Goal: Find specific page/section: Find specific page/section

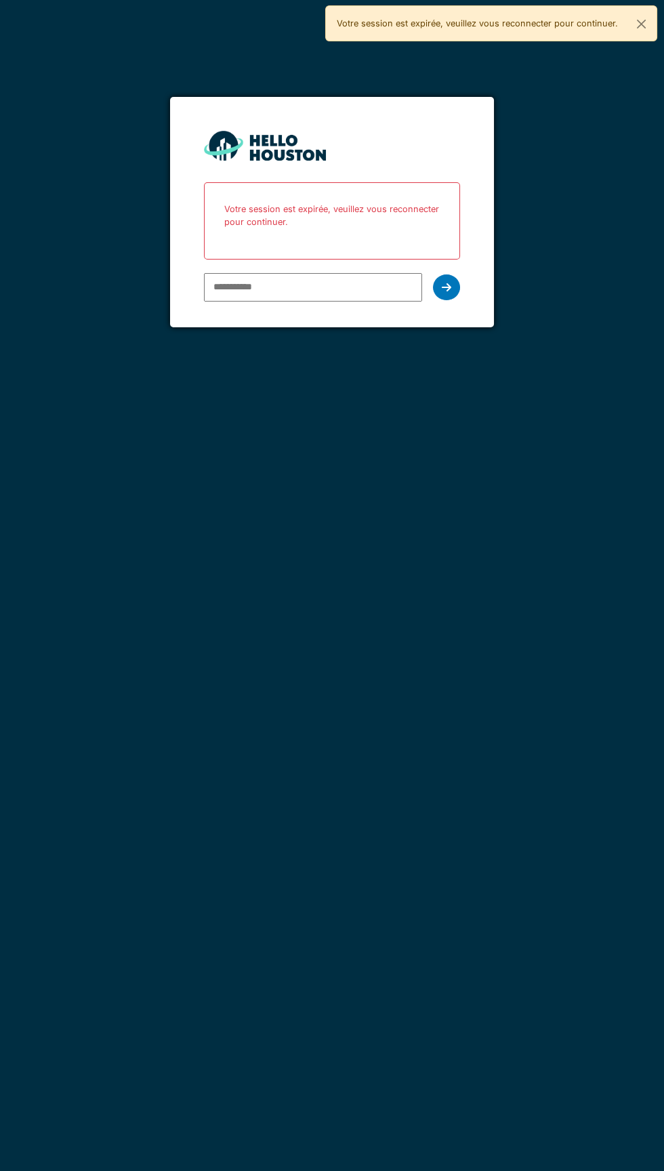
click at [258, 291] on input "email" at bounding box center [313, 287] width 218 height 28
type input "**********"
click at [446, 286] on icon at bounding box center [446, 287] width 9 height 11
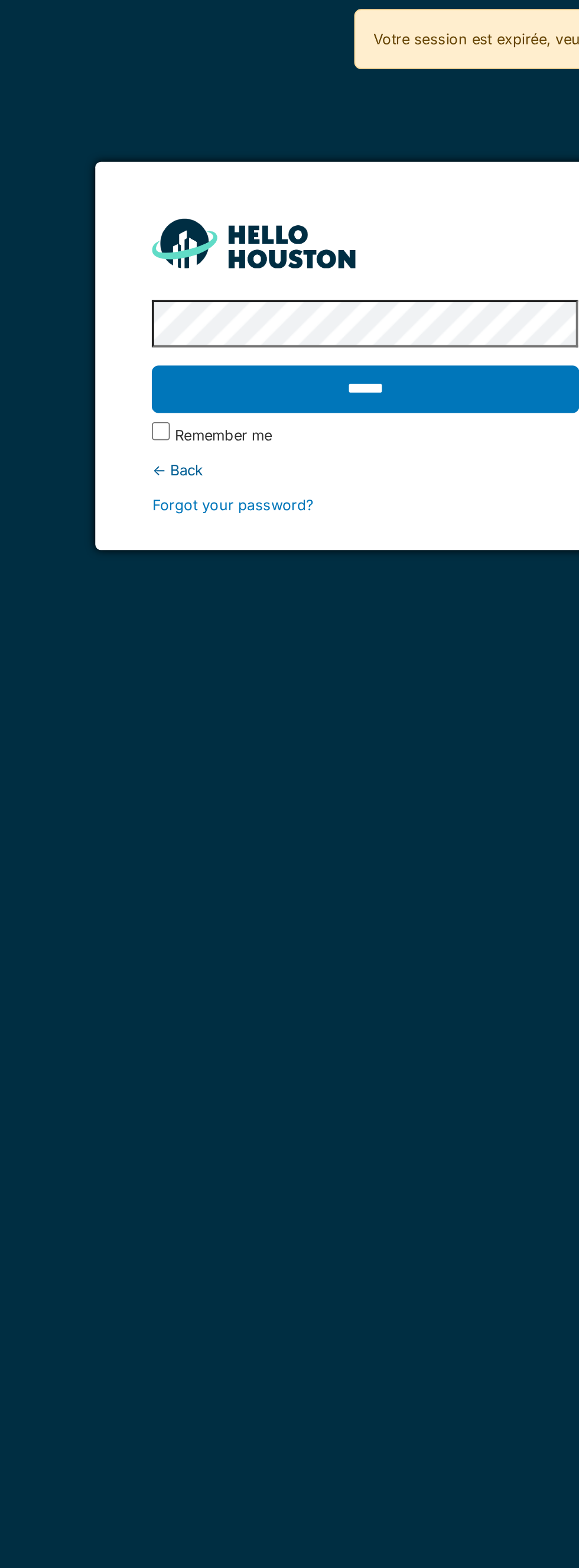
click at [235, 203] on input "******" at bounding box center [290, 203] width 223 height 24
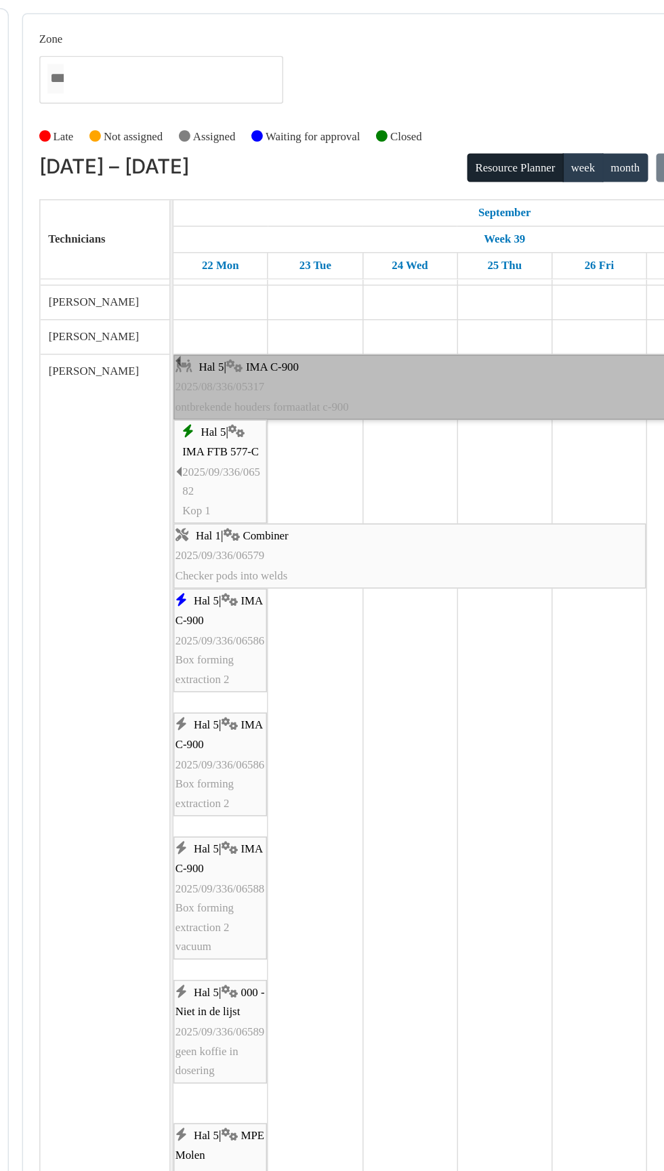
click at [374, 274] on div "Hal 5 | IMA C-900 2025/08/336/05317 ontbrekende houders formaatlat c-900" at bounding box center [391, 258] width 376 height 39
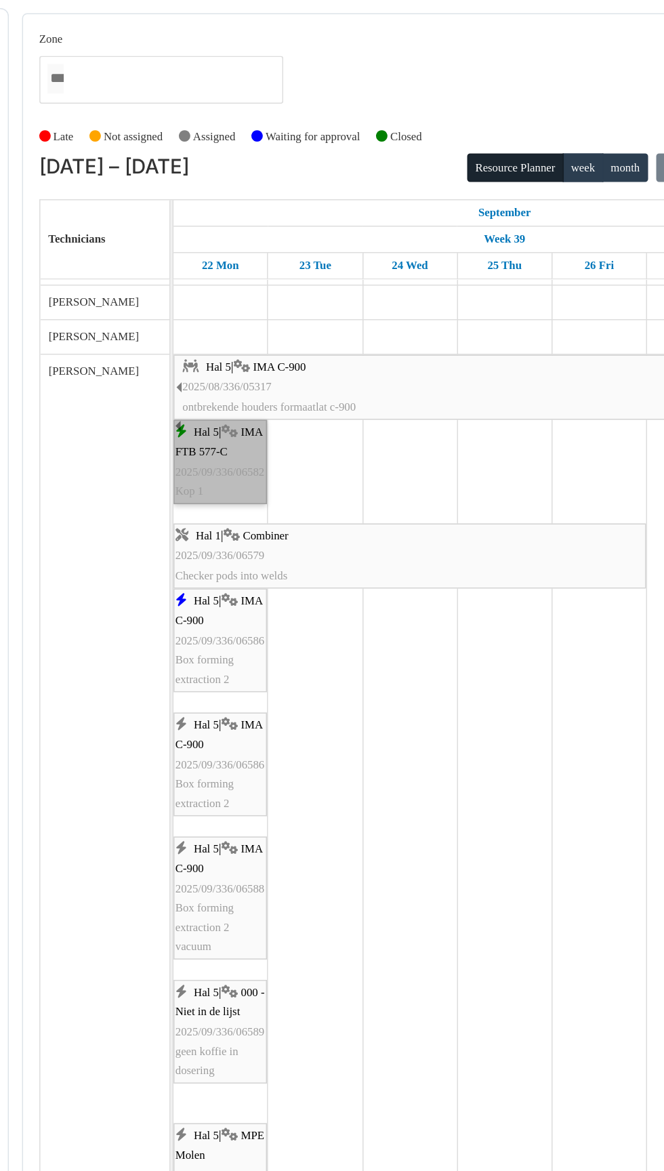
click at [243, 311] on span "2025/09/336/06582" at bounding box center [233, 314] width 60 height 8
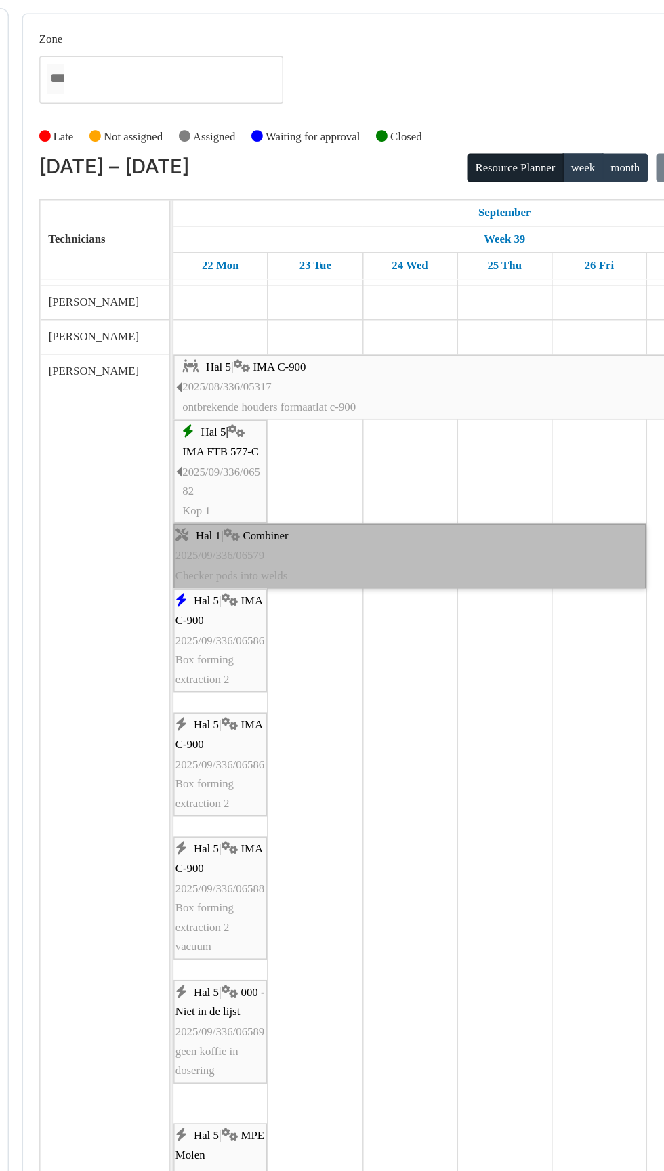
click at [239, 375] on link "Hal 1 | Combiner 2025/09/336/06579 Checker pods into welds" at bounding box center [359, 370] width 315 height 43
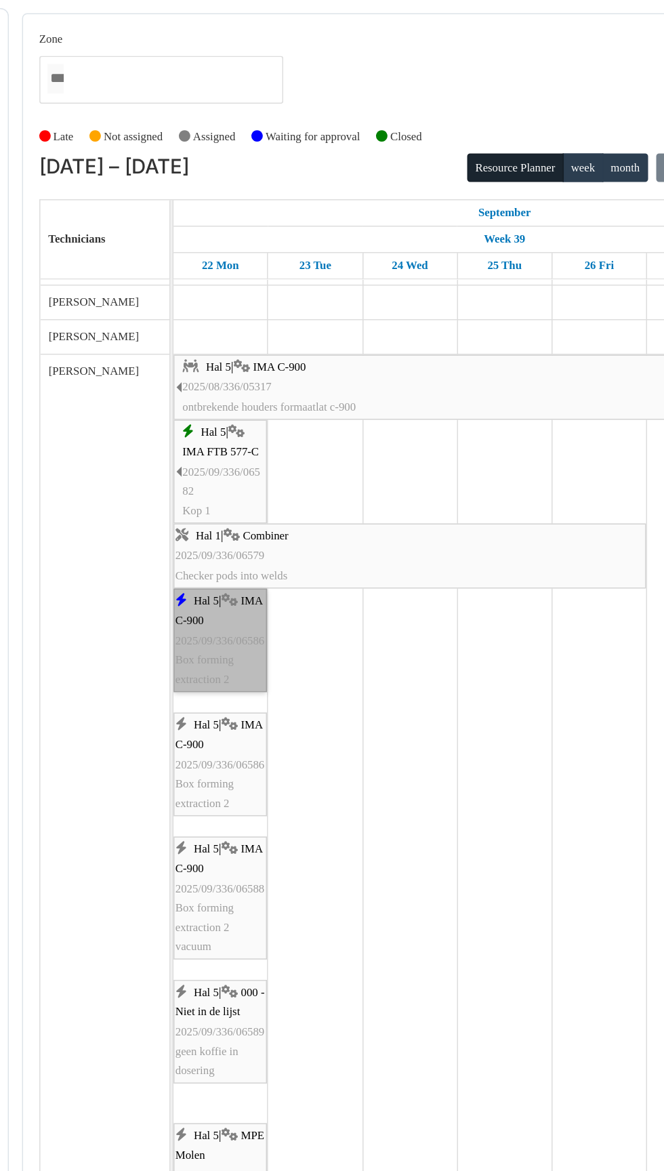
click at [225, 437] on link "Hal 5 | IMA C-900 2025/09/336/06586 Box forming extraction 2" at bounding box center [233, 426] width 62 height 69
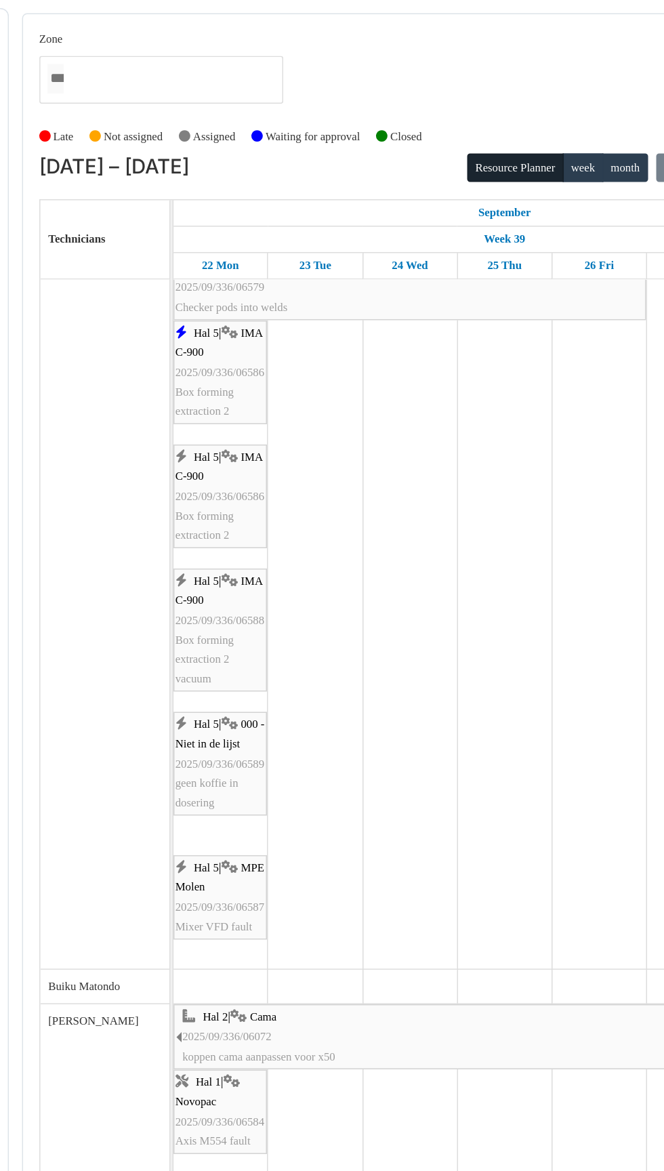
scroll to position [215, 0]
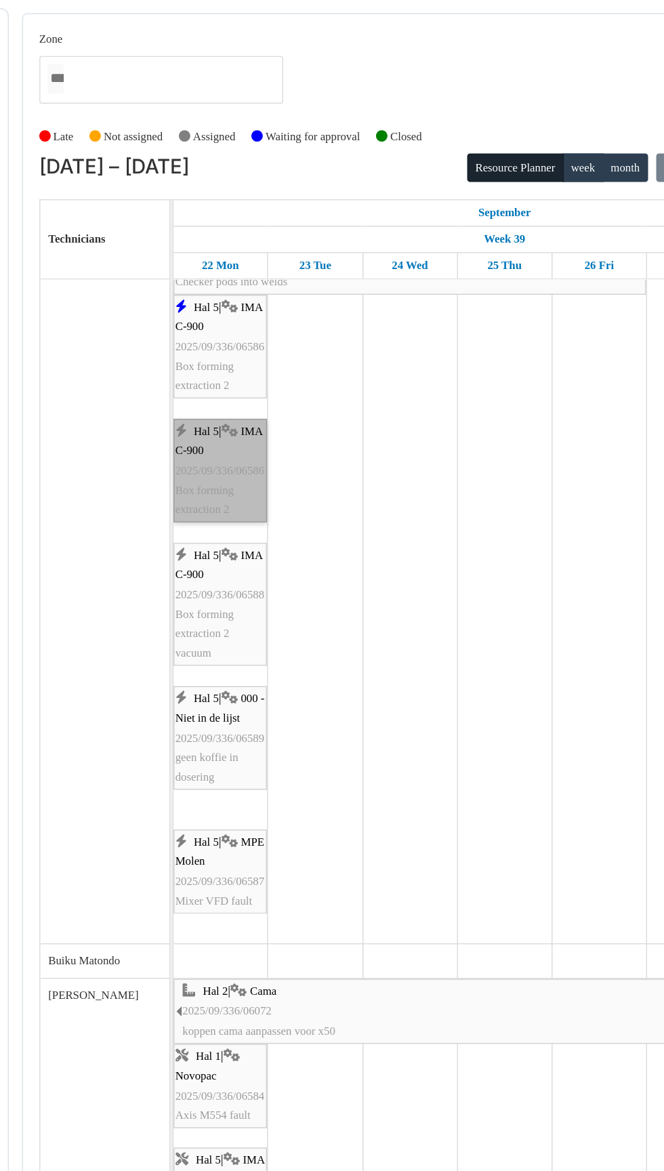
click at [224, 320] on link "Hal 5 | IMA C-900 2025/09/336/06586 Box forming extraction 2" at bounding box center [233, 313] width 62 height 69
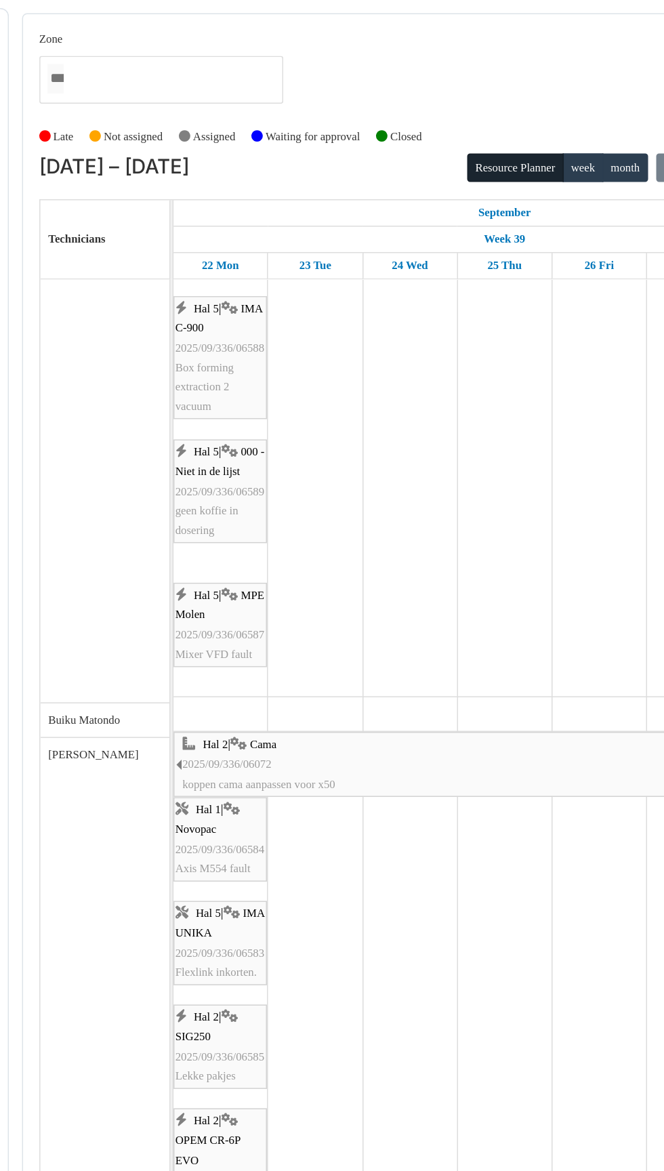
scroll to position [380, 0]
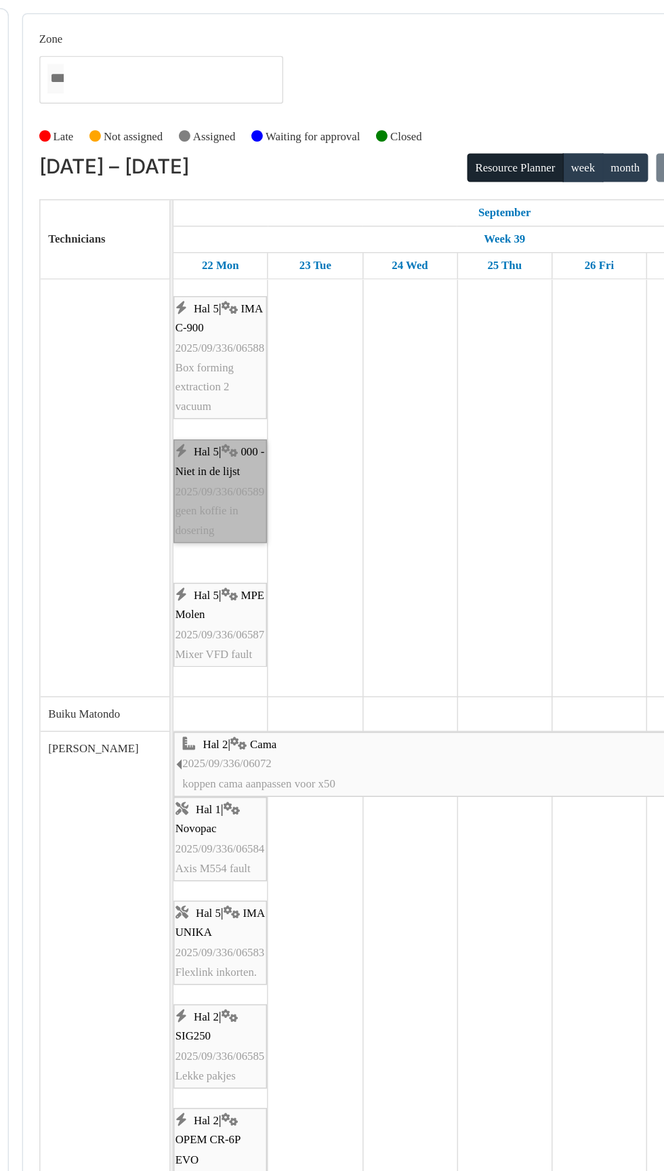
click at [228, 358] on link "Hal 5 | 000 - Niet in de lijst 2025/09/336/06589 geen koffie in dosering" at bounding box center [233, 327] width 62 height 69
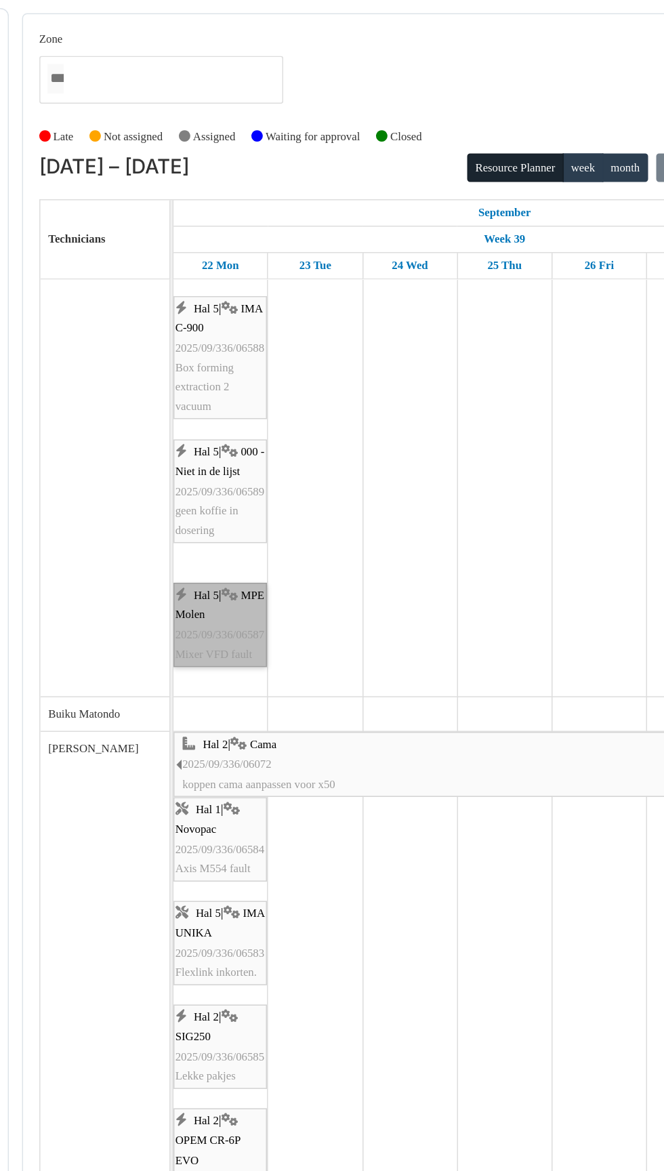
click at [228, 426] on link "Hal 5 | MPE Molen 2025/09/336/06587 Mixer VFD fault" at bounding box center [233, 416] width 62 height 56
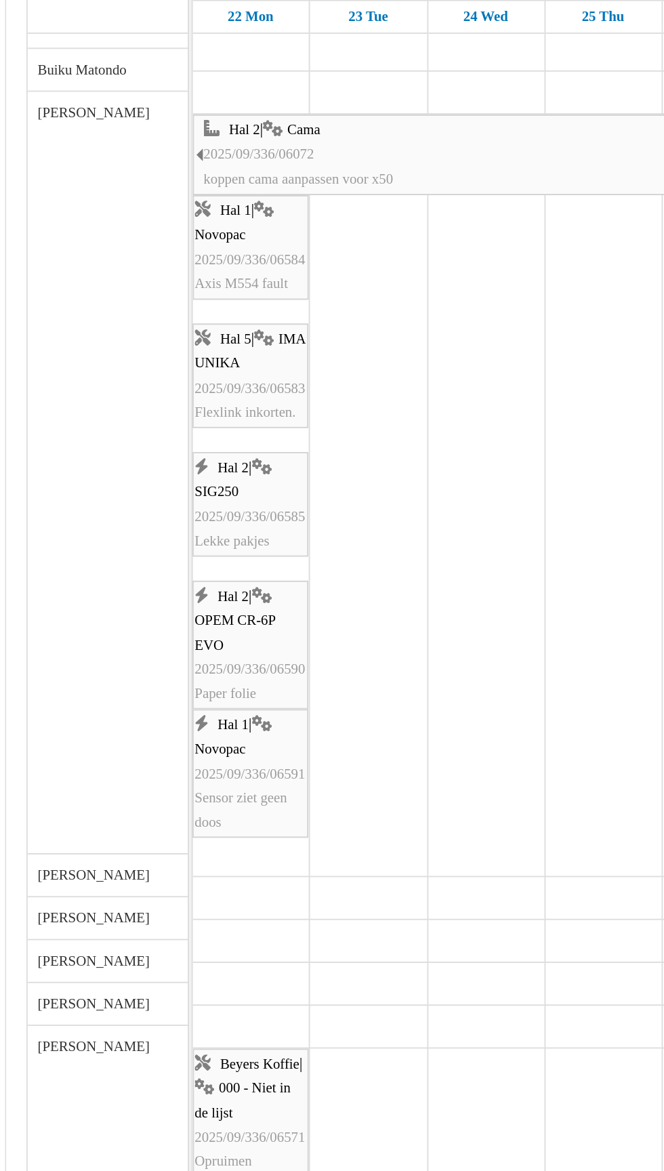
scroll to position [631, 0]
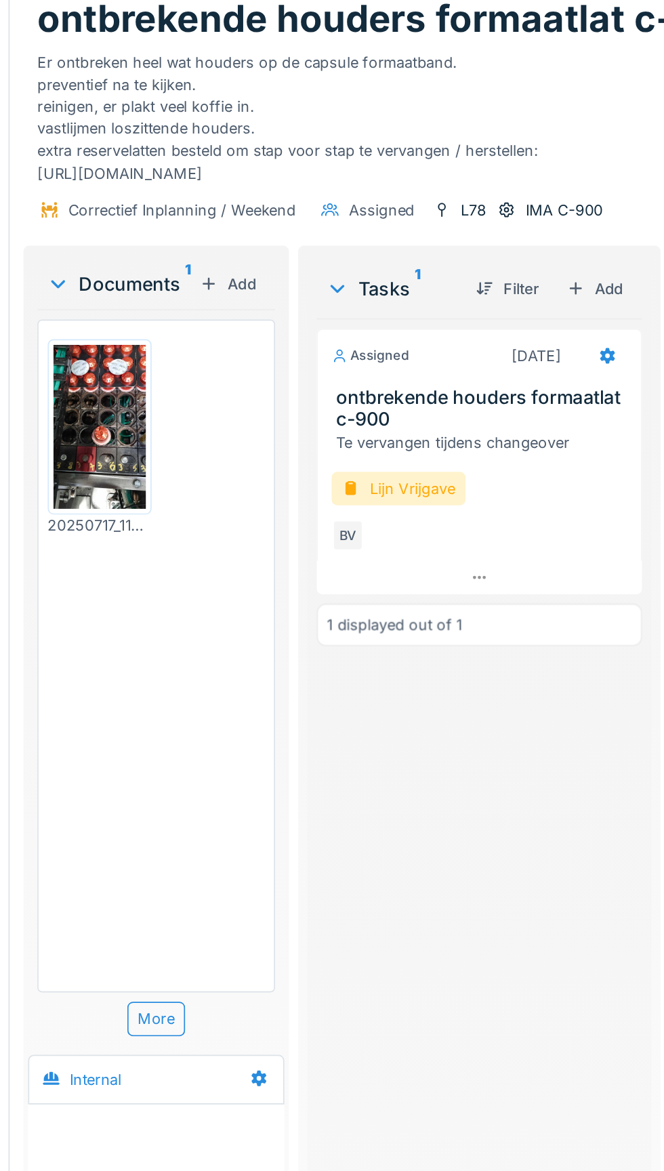
click at [156, 319] on img at bounding box center [145, 307] width 54 height 96
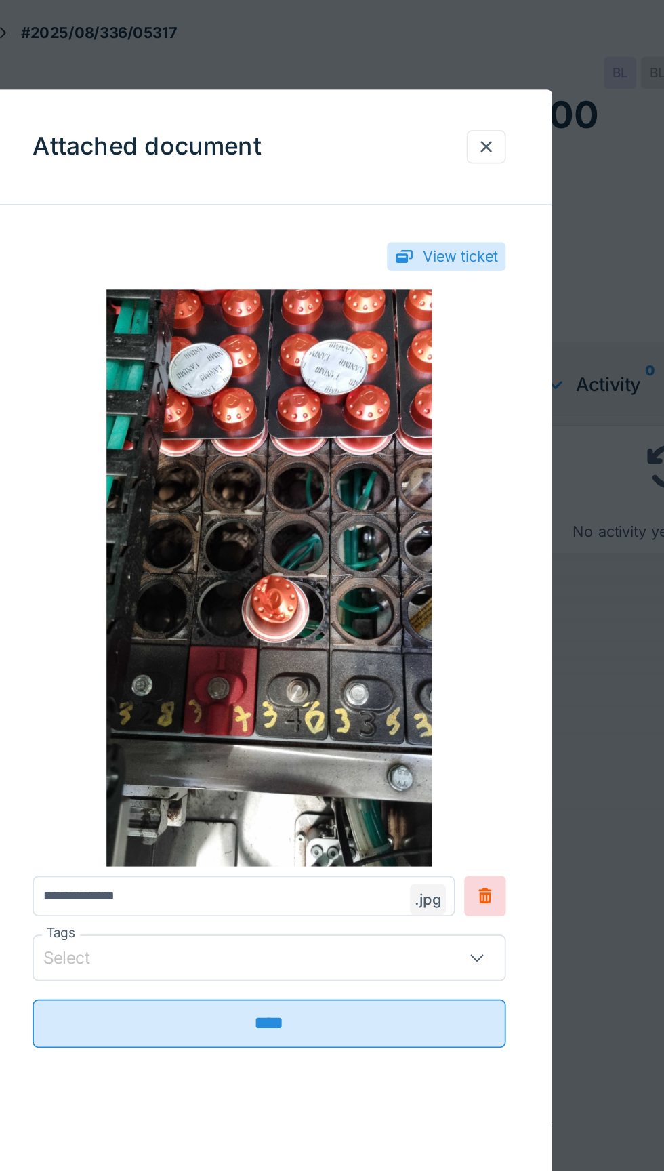
click at [463, 88] on div at bounding box center [459, 86] width 11 height 13
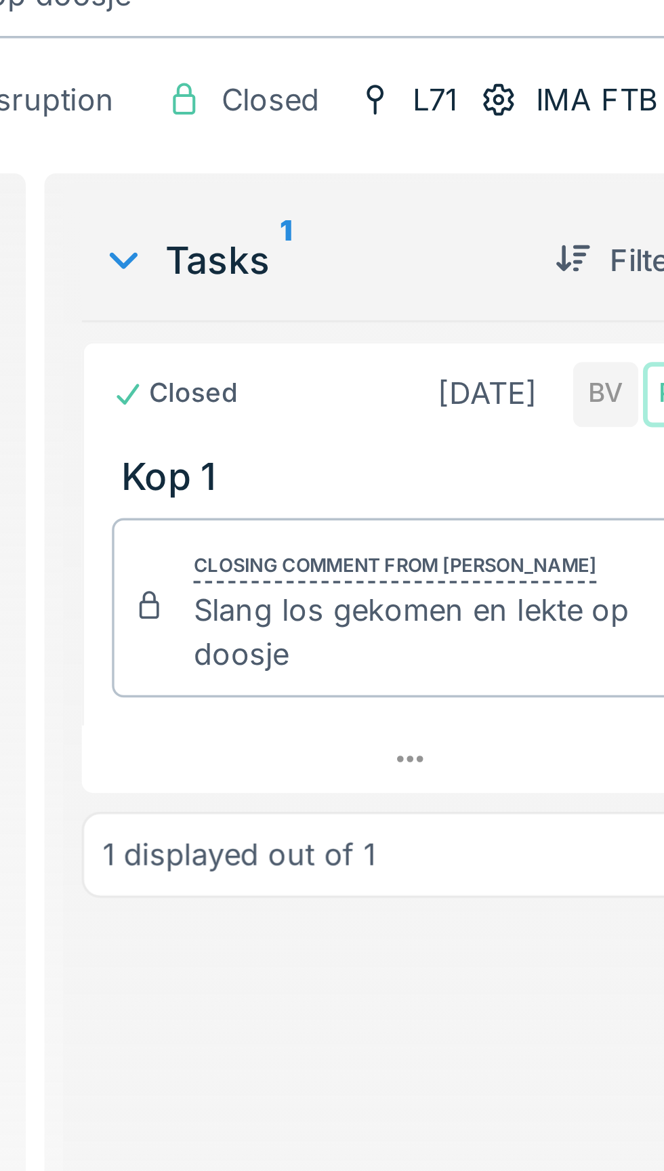
scroll to position [2, 0]
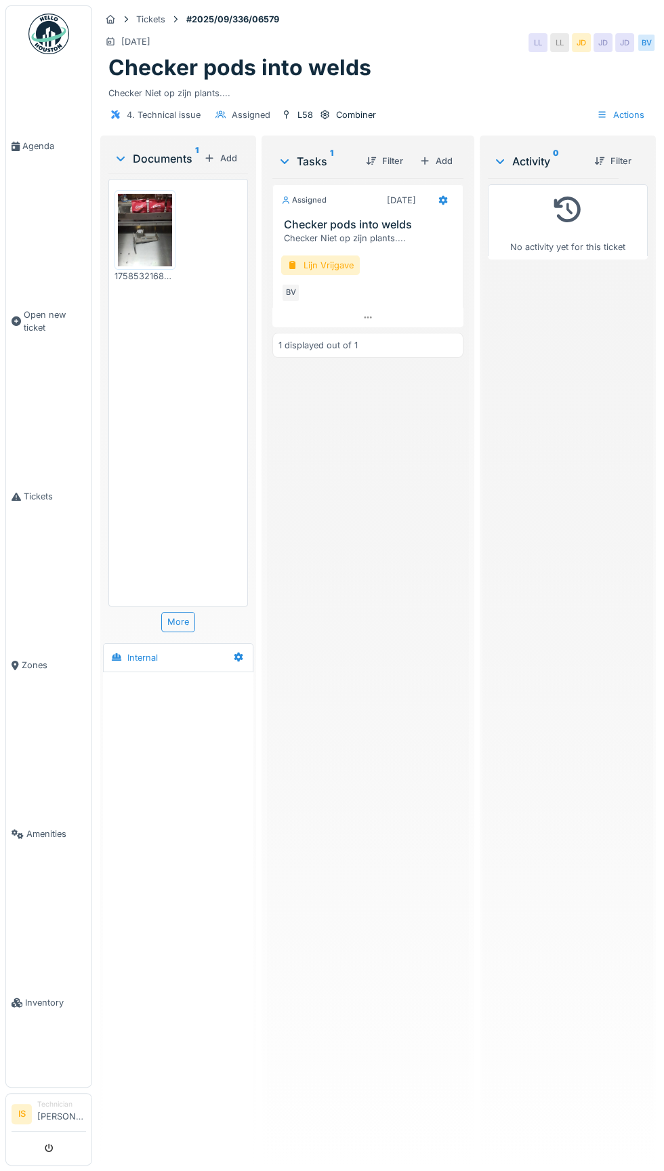
click at [159, 257] on img at bounding box center [145, 230] width 54 height 73
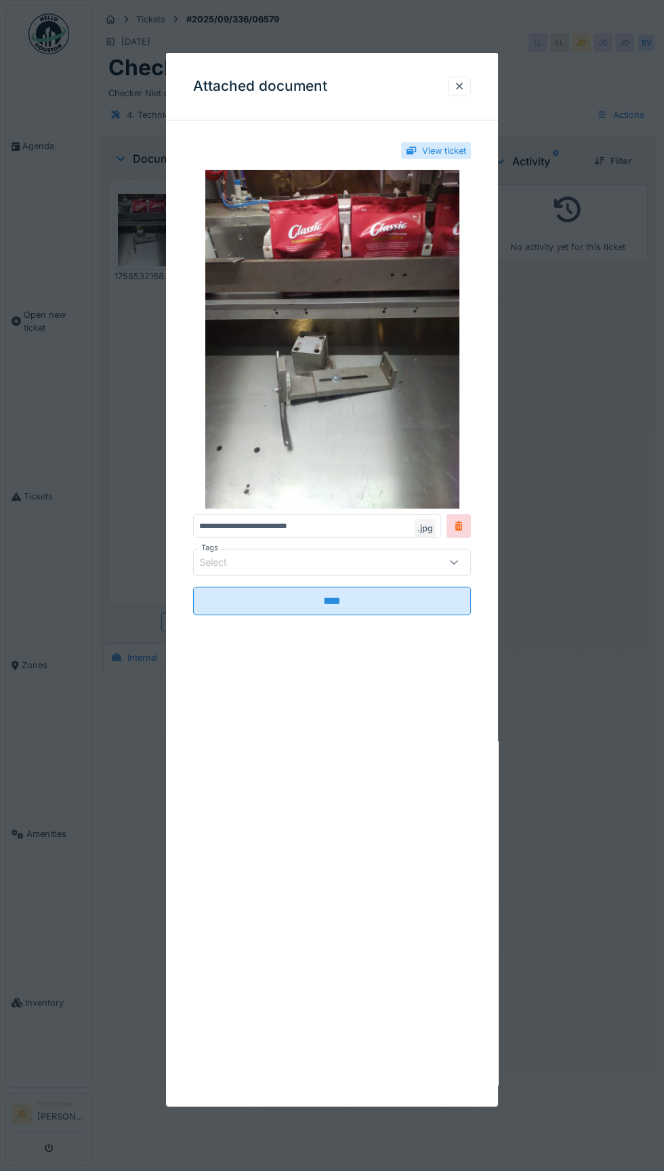
click at [466, 92] on div at bounding box center [459, 87] width 23 height 20
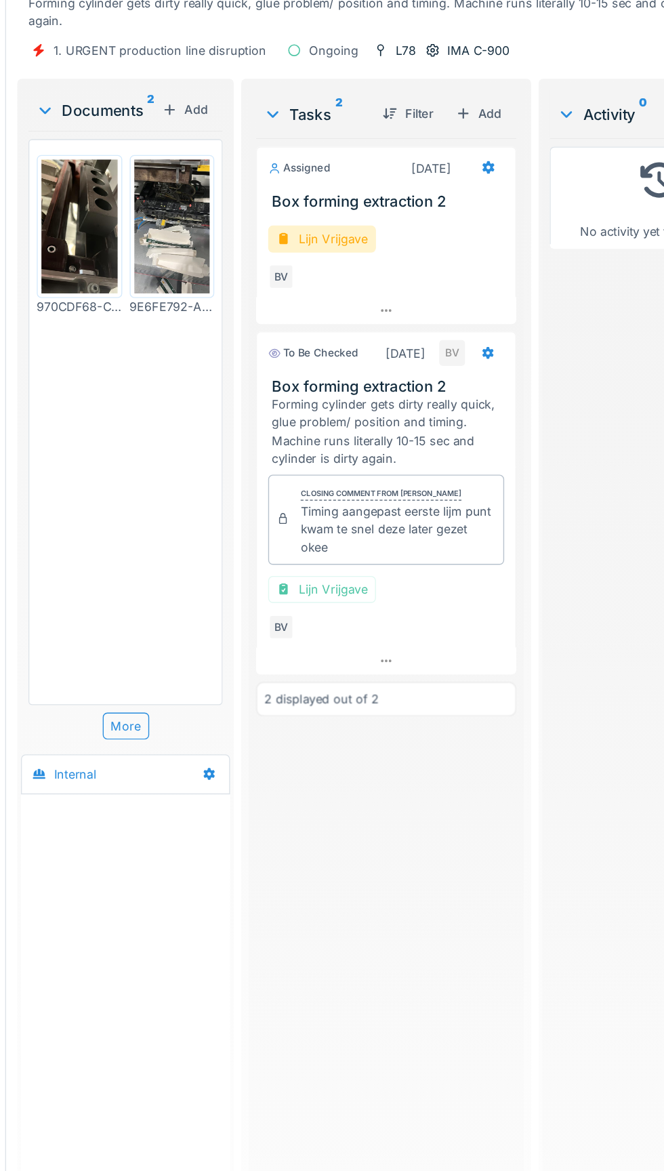
click at [148, 272] on img at bounding box center [146, 273] width 56 height 98
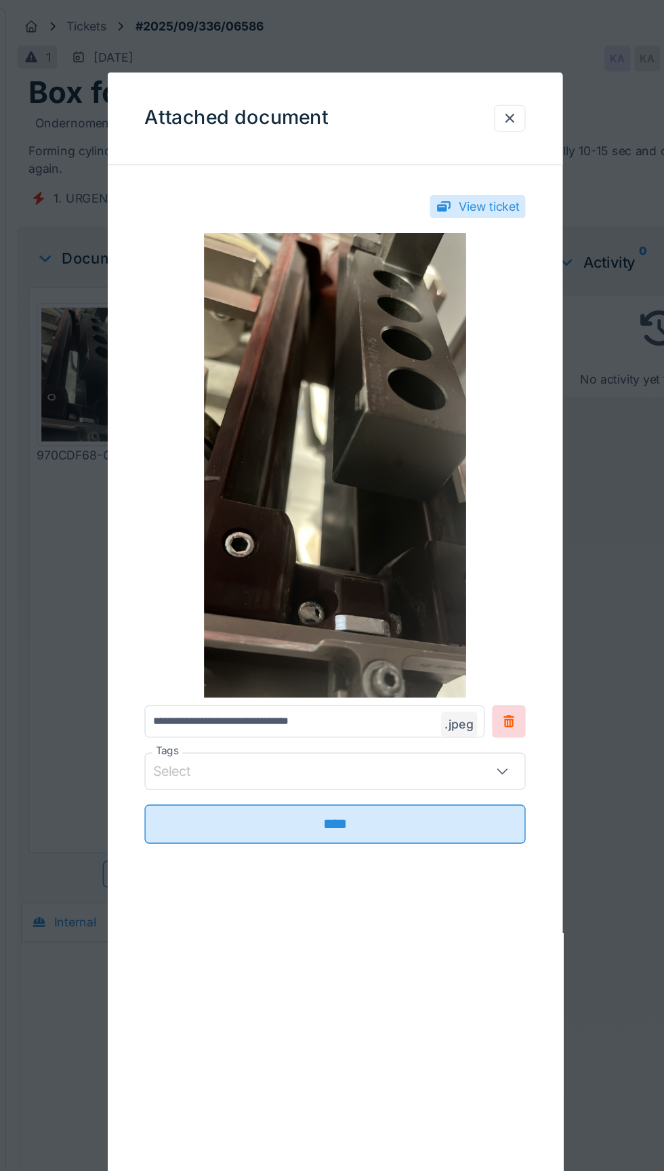
click at [459, 92] on div at bounding box center [459, 86] width 11 height 13
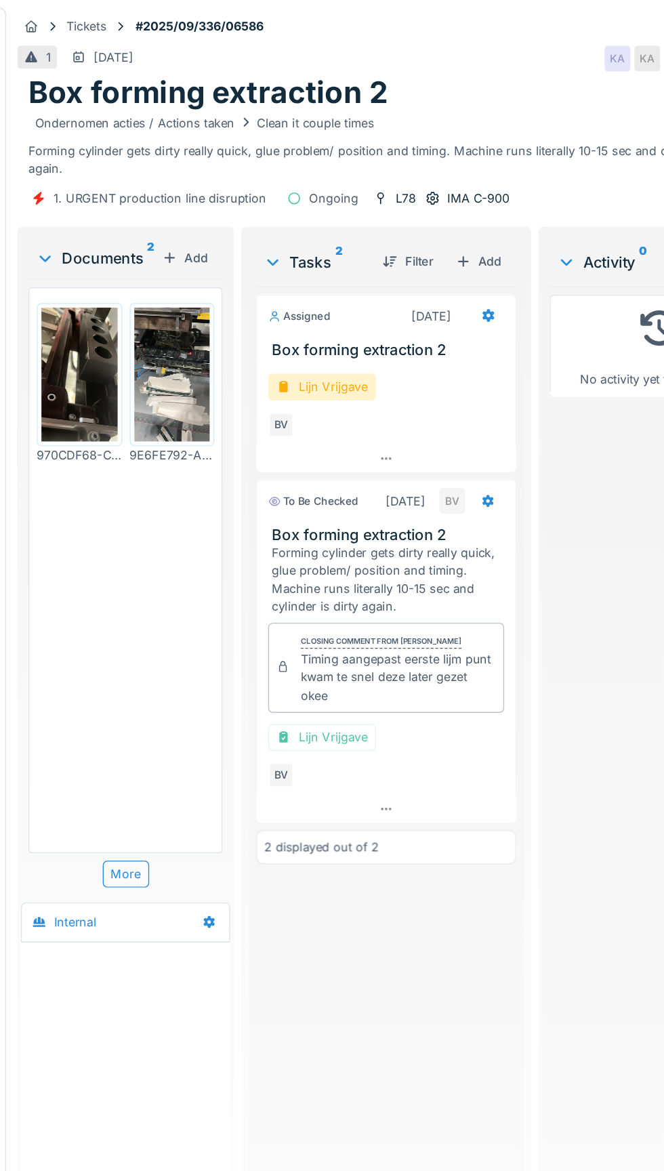
click at [222, 283] on img at bounding box center [214, 273] width 56 height 98
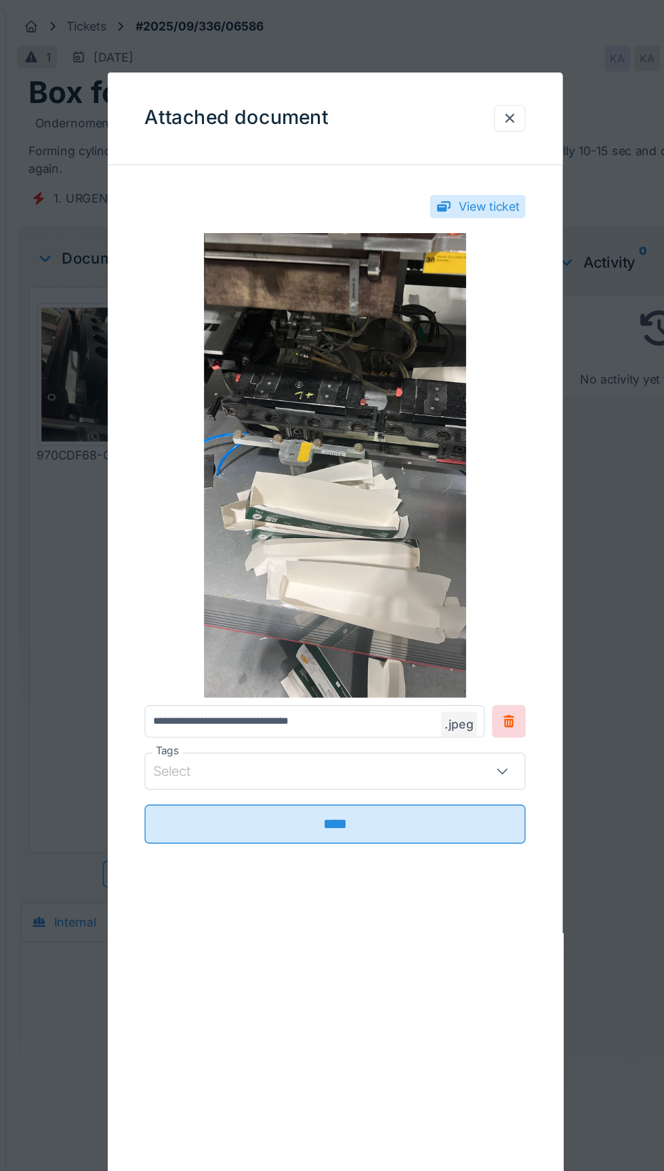
click at [458, 95] on div at bounding box center [459, 87] width 23 height 20
